Goal: Task Accomplishment & Management: Manage account settings

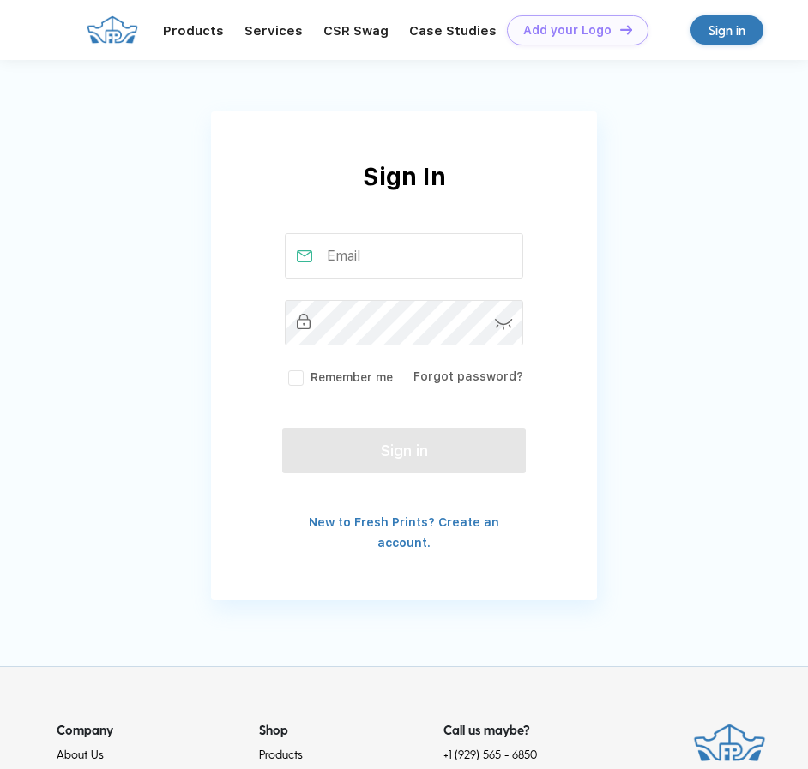
click at [718, 31] on div "Sign in" at bounding box center [726, 31] width 37 height 20
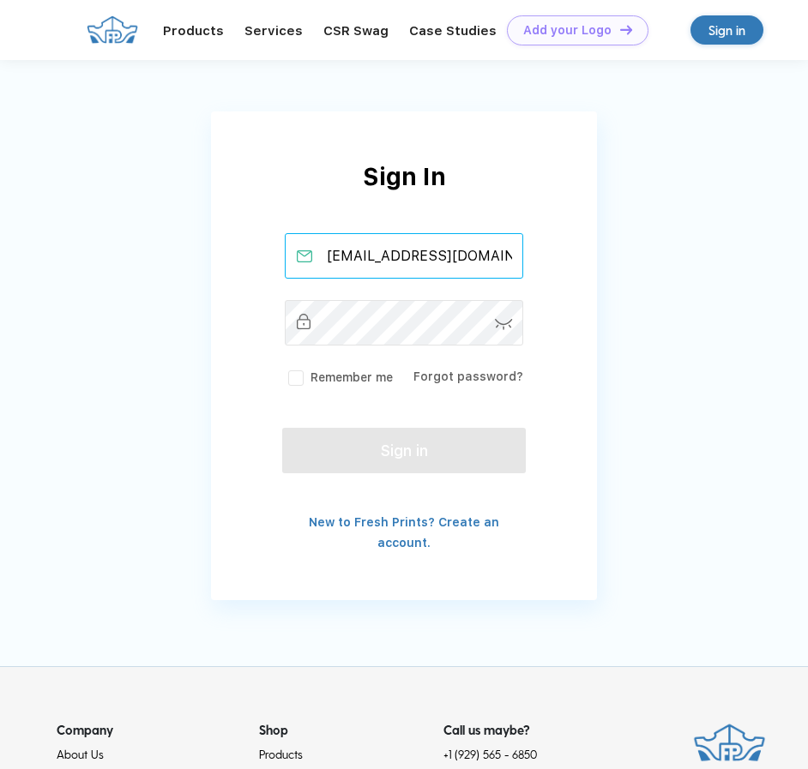
scroll to position [0, 5]
type input "[EMAIL_ADDRESS][DOMAIN_NAME]"
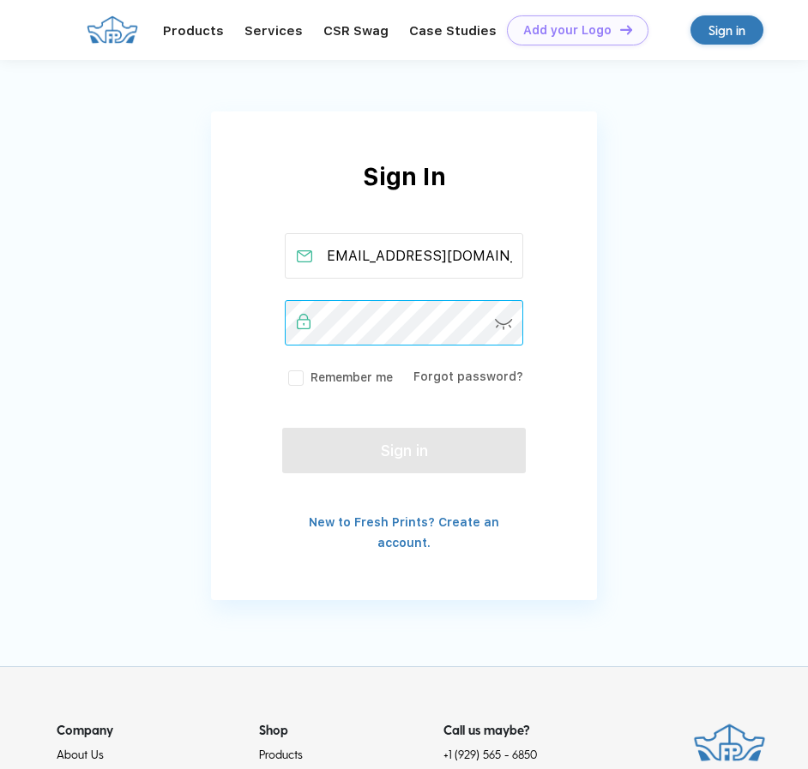
scroll to position [0, 0]
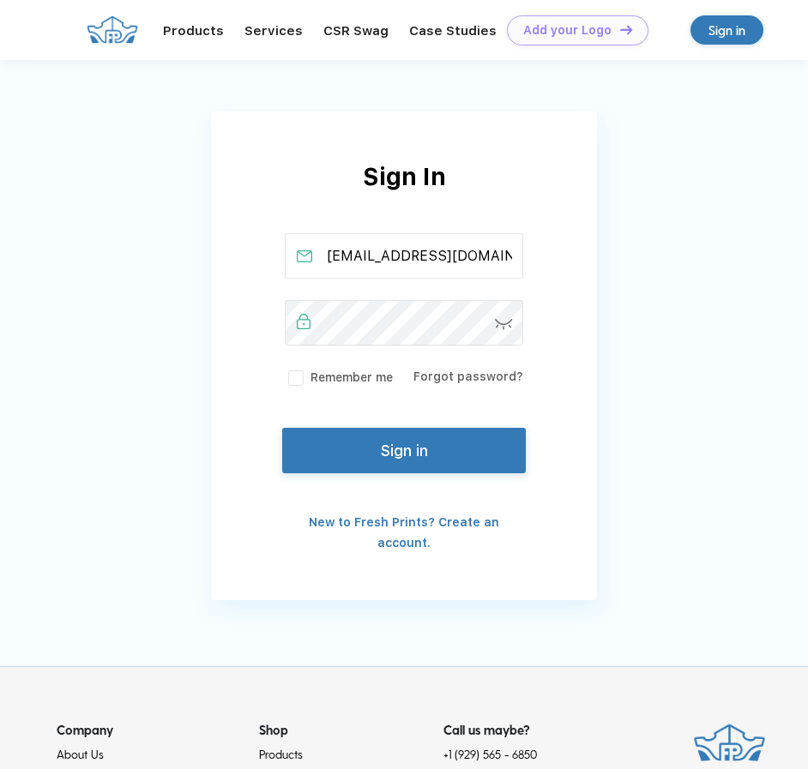
click at [503, 322] on img at bounding box center [504, 324] width 18 height 11
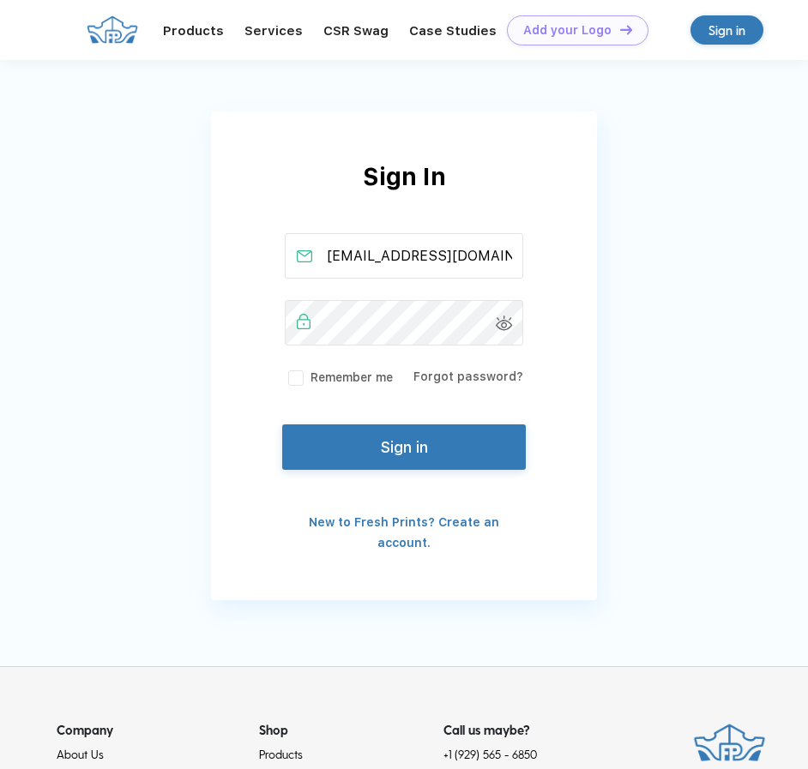
click at [313, 467] on button "Sign in" at bounding box center [403, 446] width 243 height 45
